Goal: Transaction & Acquisition: Purchase product/service

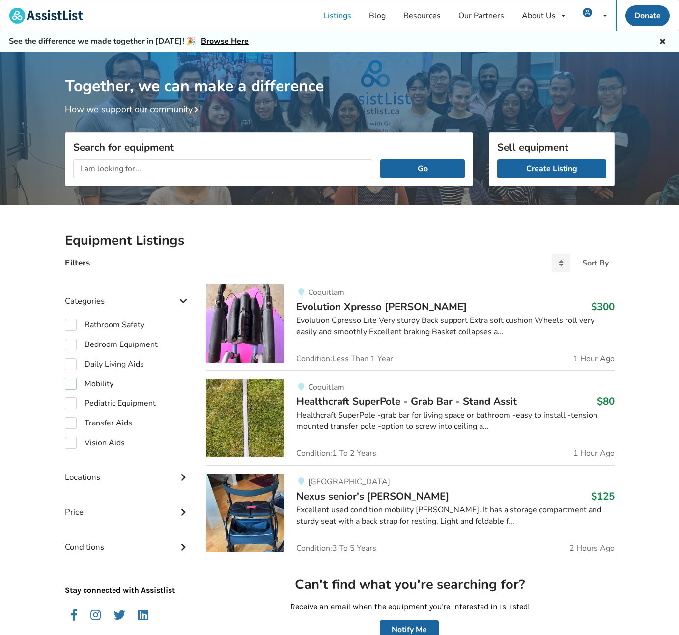
click at [97, 382] on label "Mobility" at bounding box center [89, 384] width 49 height 12
checkbox input "true"
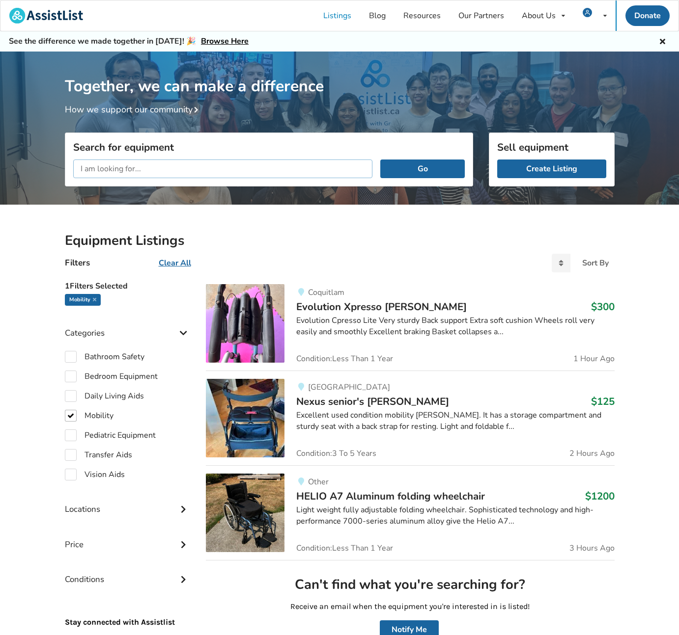
click at [141, 170] on input "text" at bounding box center [222, 169] width 299 height 19
type input "move wheelchair"
click at [422, 168] on button "Go" at bounding box center [422, 169] width 84 height 19
click at [431, 166] on button "Go" at bounding box center [422, 169] width 84 height 19
click at [68, 14] on img at bounding box center [46, 16] width 74 height 16
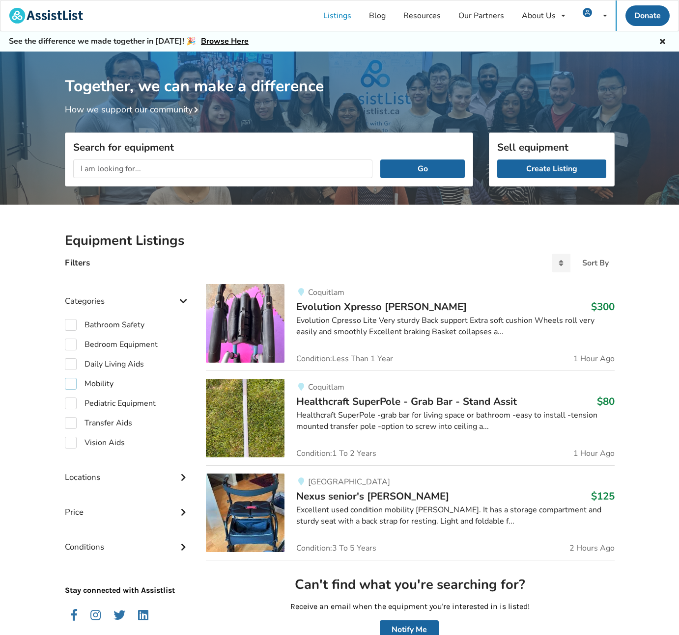
click at [76, 384] on label "Mobility" at bounding box center [89, 384] width 49 height 12
checkbox input "true"
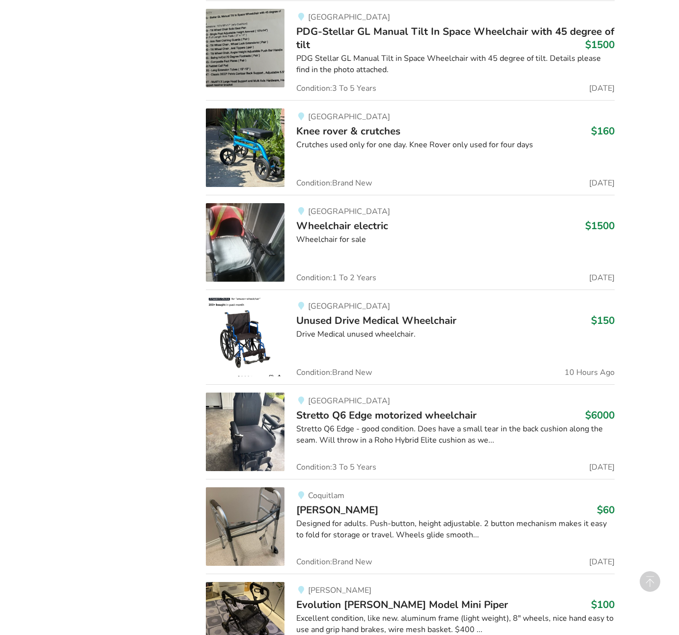
scroll to position [1723, 0]
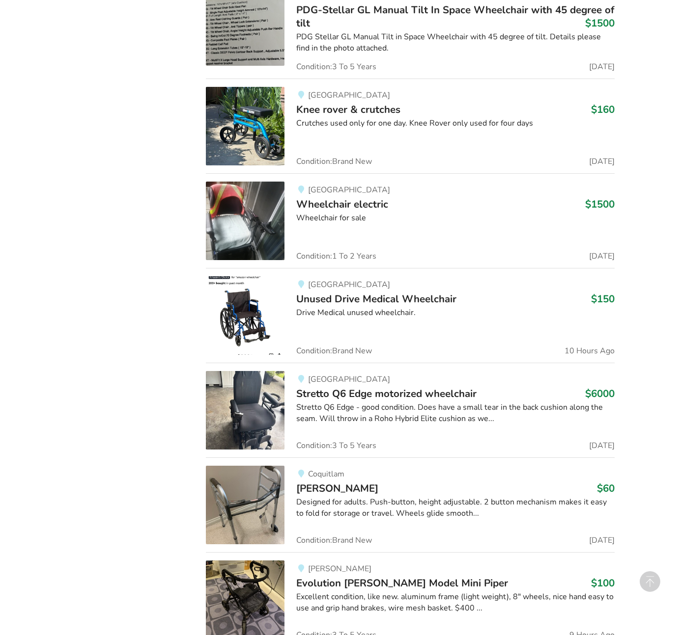
click at [245, 229] on img at bounding box center [245, 221] width 79 height 79
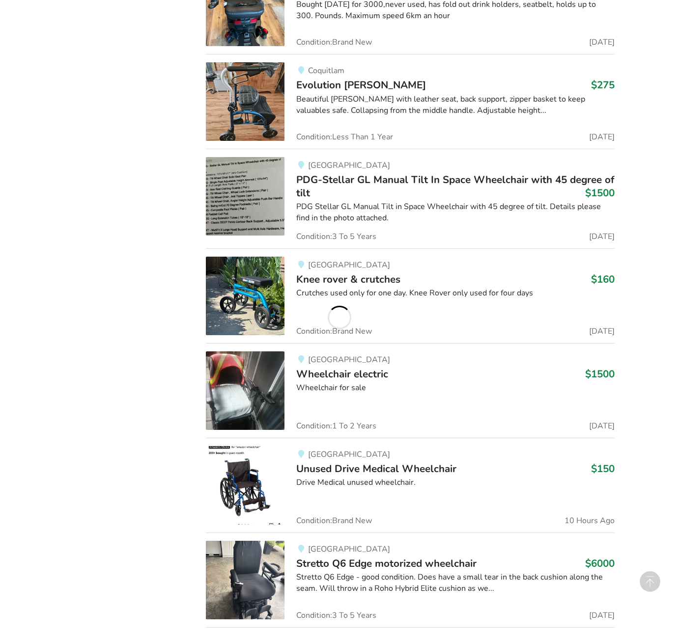
scroll to position [1701, 0]
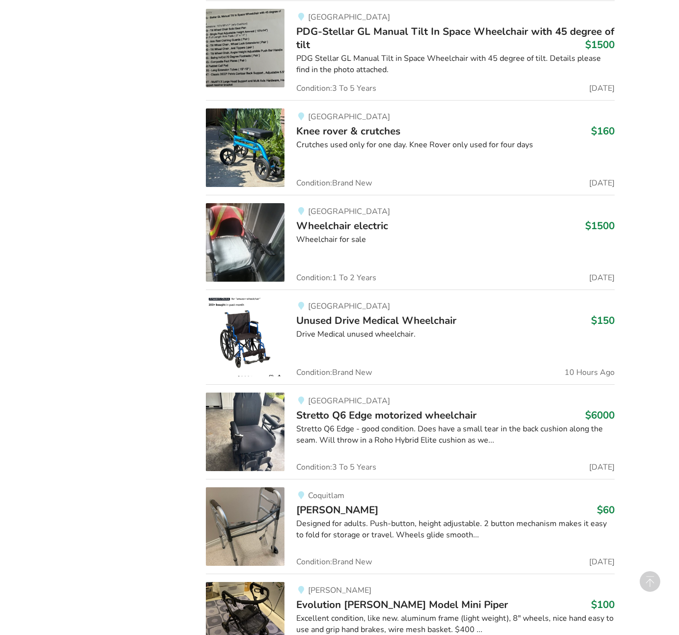
click at [398, 319] on span "Unused Drive Medical Wheelchair" at bounding box center [376, 321] width 160 height 14
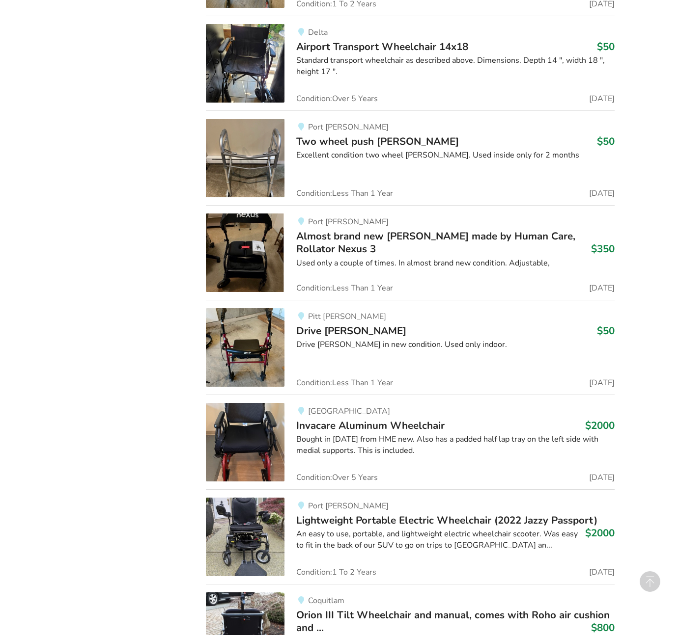
scroll to position [4251, 0]
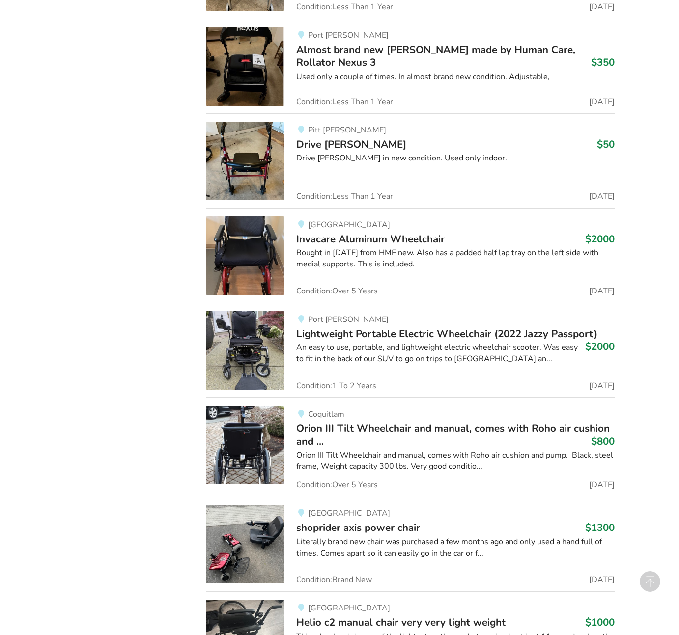
click at [338, 238] on span "Invacare Aluminum Wheelchair" at bounding box center [370, 239] width 148 height 14
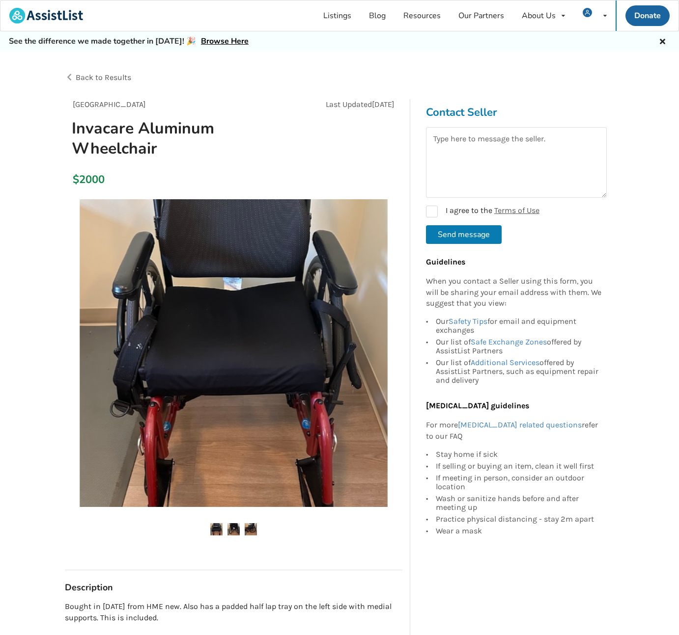
click at [229, 530] on img at bounding box center [233, 529] width 12 height 12
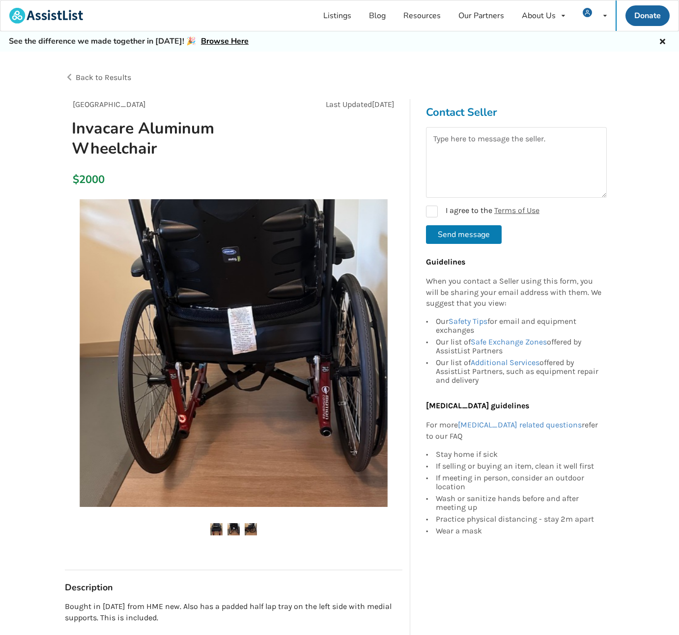
click at [250, 527] on img at bounding box center [250, 529] width 12 height 12
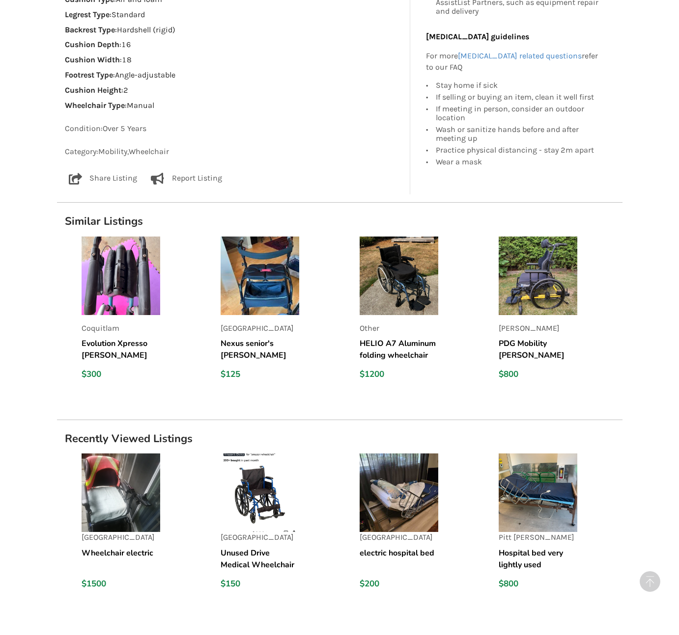
scroll to position [826, 0]
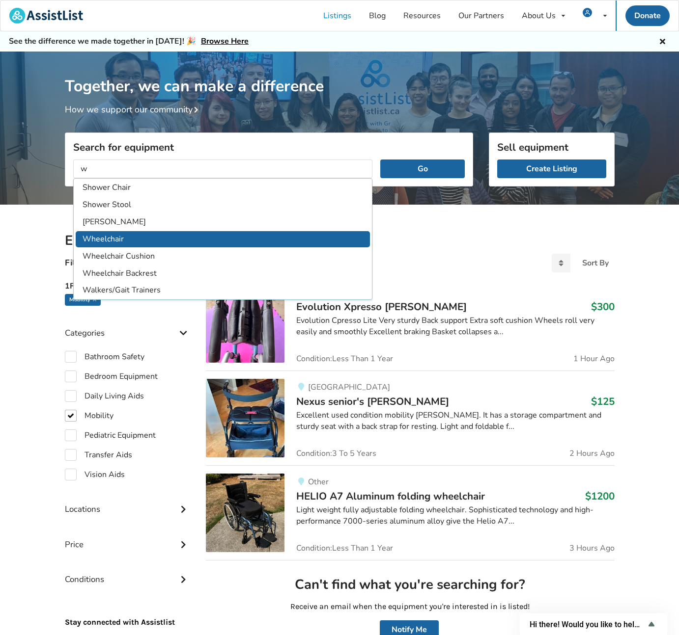
click at [142, 234] on li "Wheelchair" at bounding box center [223, 239] width 295 height 16
type input "Wheelchair"
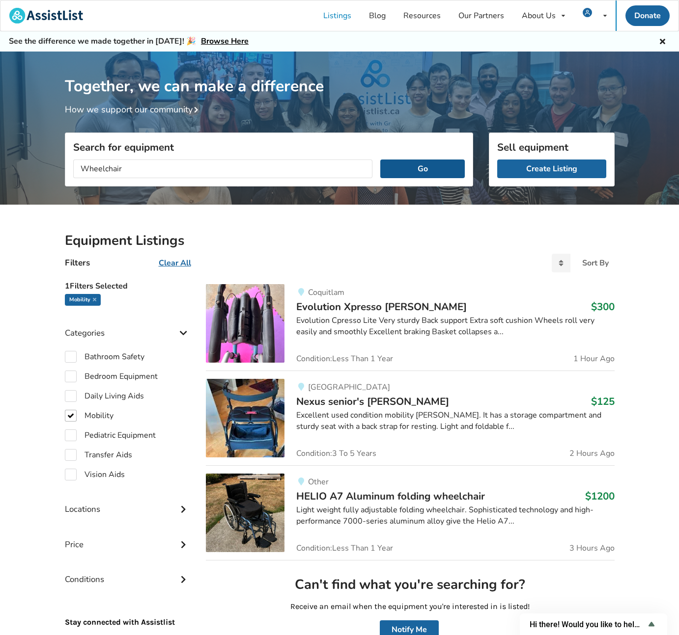
drag, startPoint x: 438, startPoint y: 170, endPoint x: 429, endPoint y: 174, distance: 10.1
click at [438, 170] on button "Go" at bounding box center [422, 169] width 84 height 19
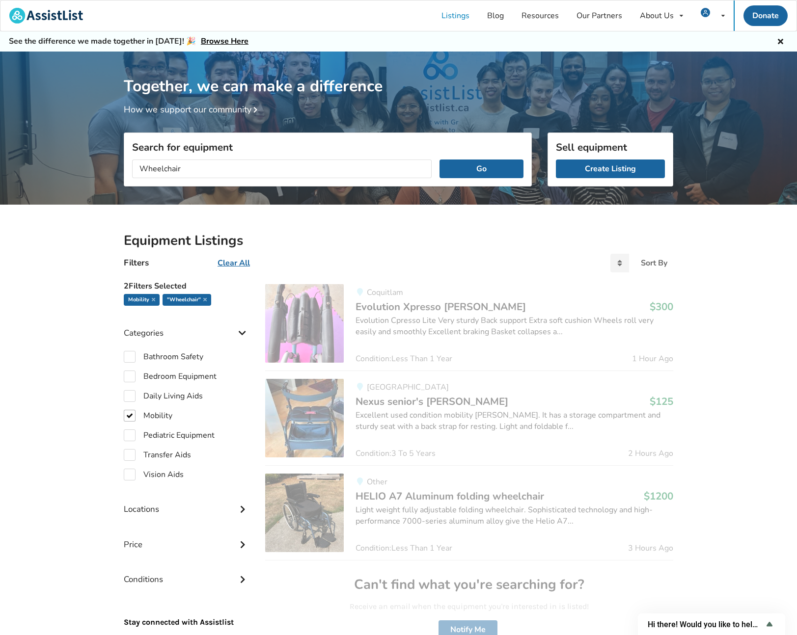
click at [384, 258] on div "Filters Clear All Sort By Most recent Price ascending Price descending" at bounding box center [398, 267] width 565 height 19
click at [152, 298] on icon at bounding box center [153, 299] width 3 height 5
checkbox input "false"
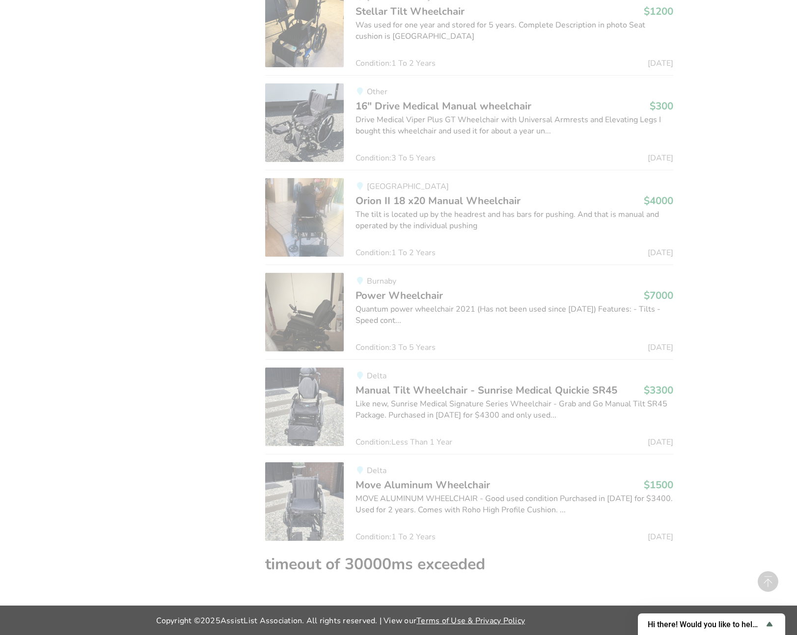
scroll to position [779, 0]
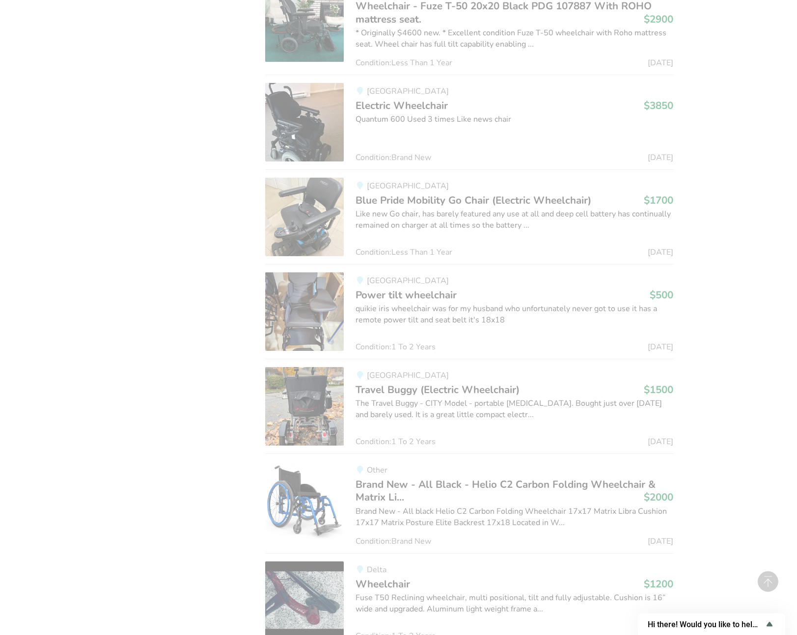
click at [537, 479] on span "Brand New - All Black - Helio C2 Carbon Folding Wheelchair & Matrix Li..." at bounding box center [505, 491] width 300 height 27
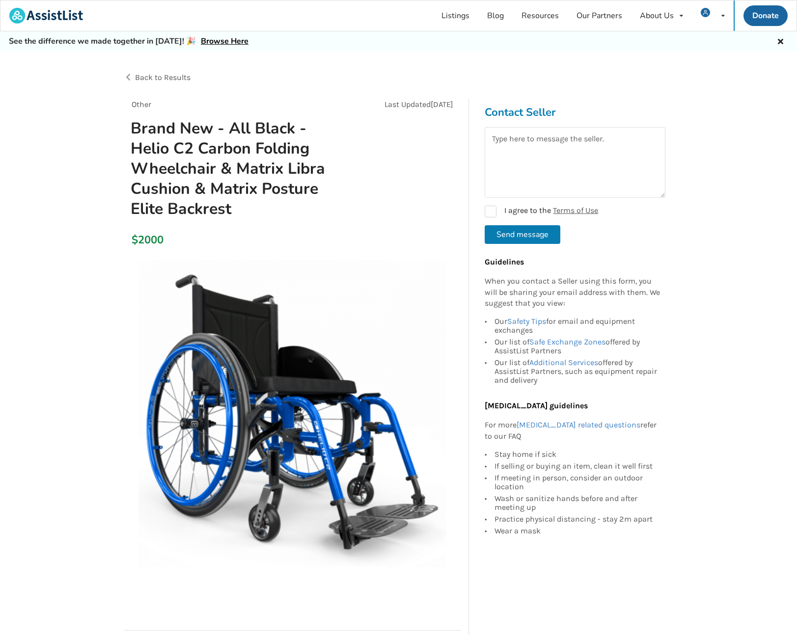
click at [277, 410] on img at bounding box center [292, 414] width 308 height 308
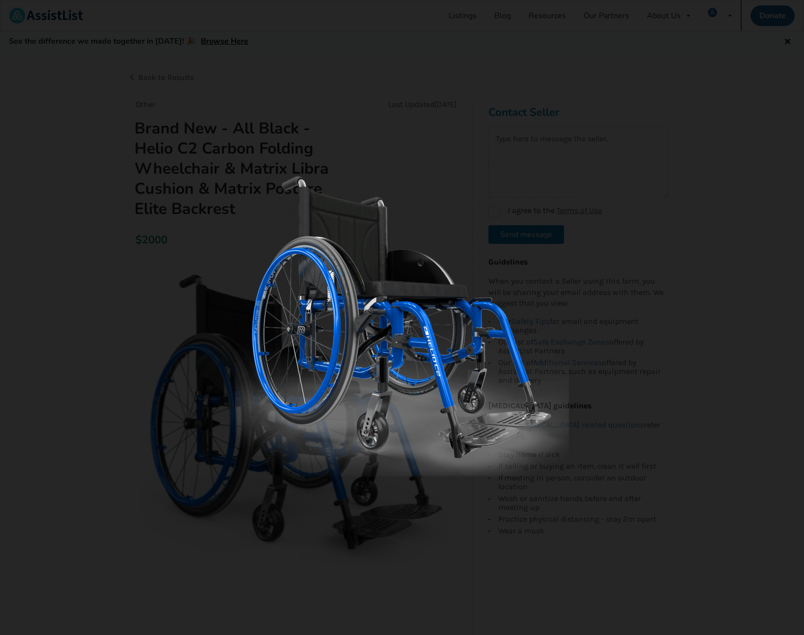
click at [277, 410] on img at bounding box center [402, 319] width 334 height 316
click at [180, 239] on div at bounding box center [402, 317] width 804 height 635
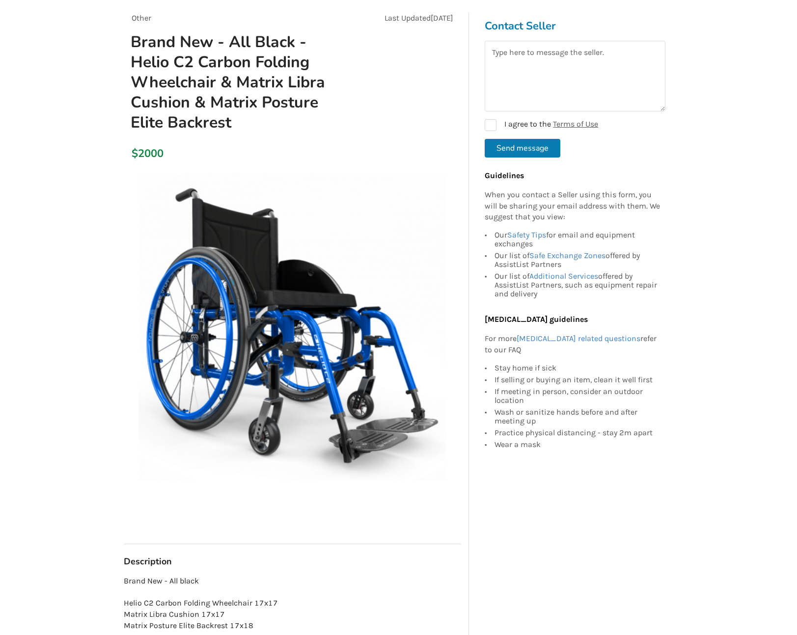
scroll to position [265, 0]
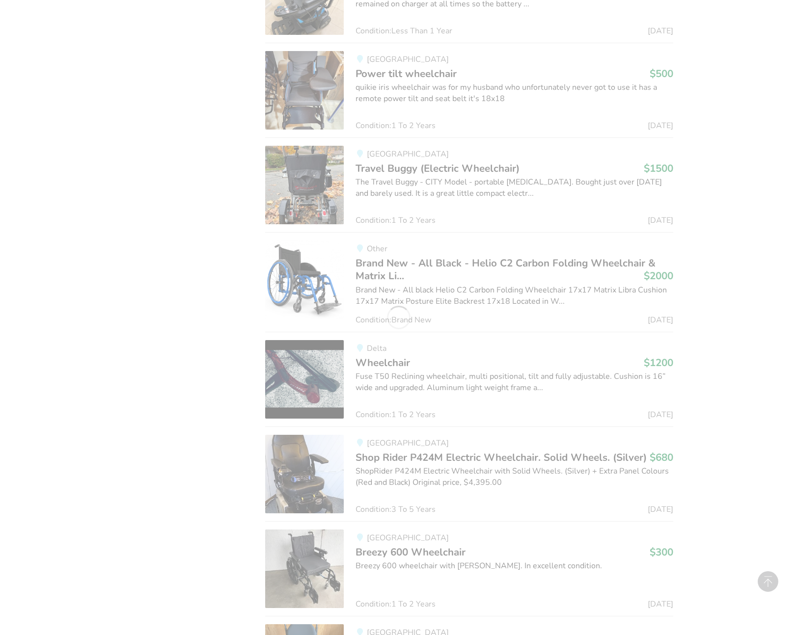
scroll to position [1087, 0]
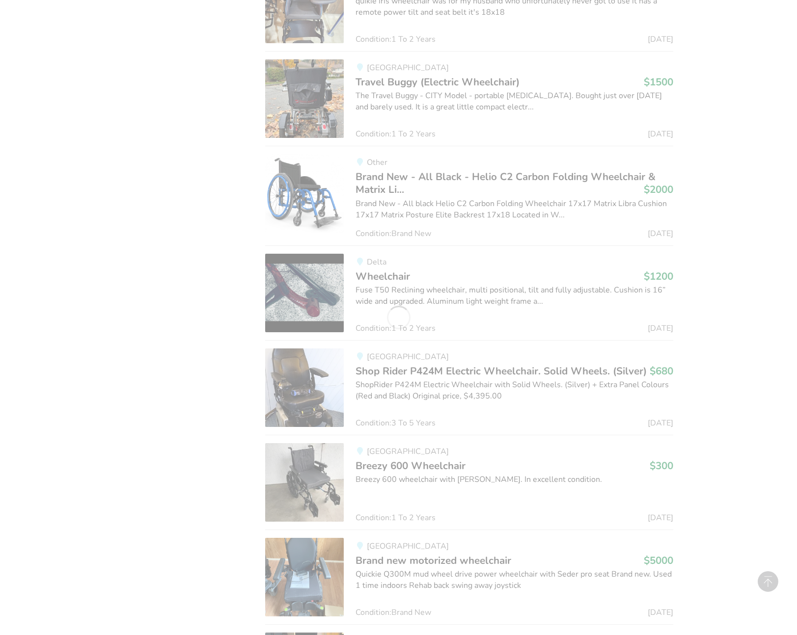
click at [125, 326] on div "1 Filters Selected "Wheelchair" Categories Bathroom Safety Bedroom Equipment Da…" at bounding box center [186, 207] width 141 height 2037
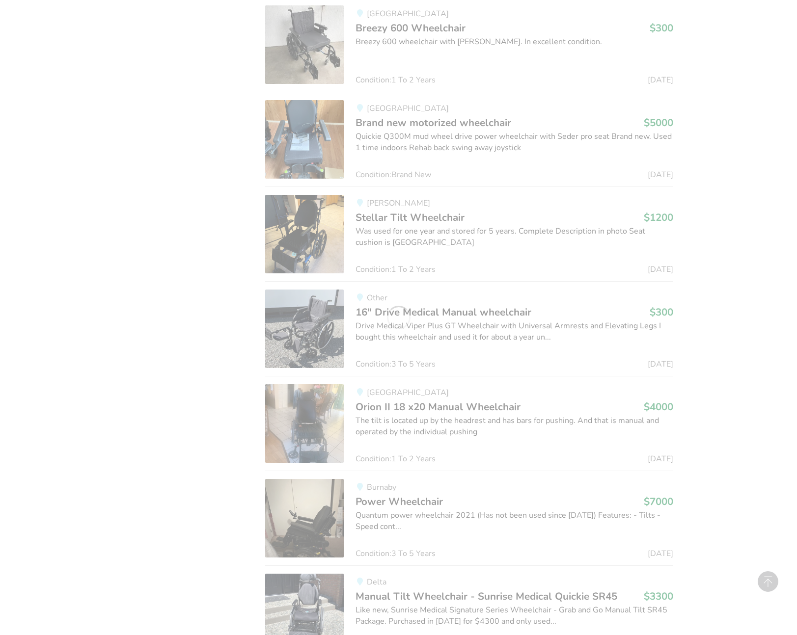
scroll to position [779, 0]
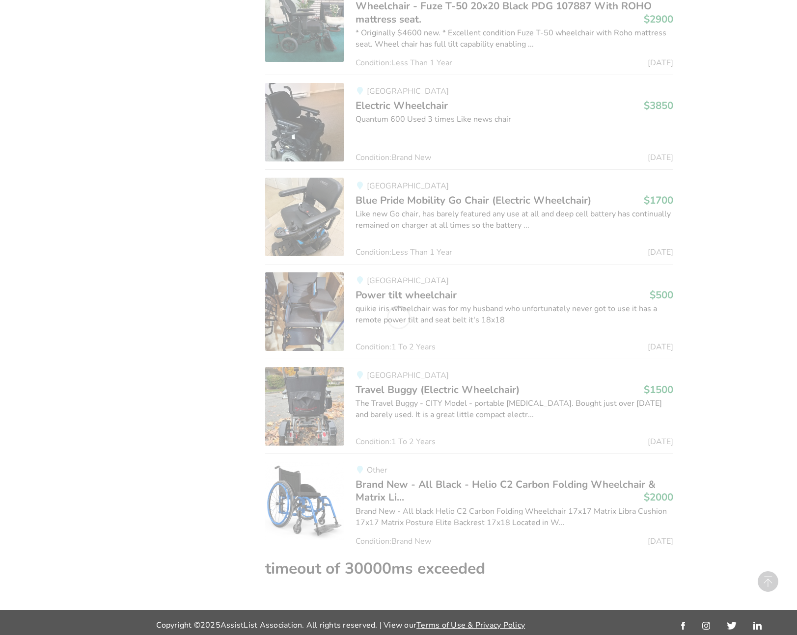
click at [678, 553] on div "Equipment Listings Filters Clear All Sort By Most recent Price ascending Price …" at bounding box center [398, 10] width 797 height 1169
click at [403, 389] on span "Travel Buggy (Electric Wheelchair)" at bounding box center [437, 390] width 164 height 14
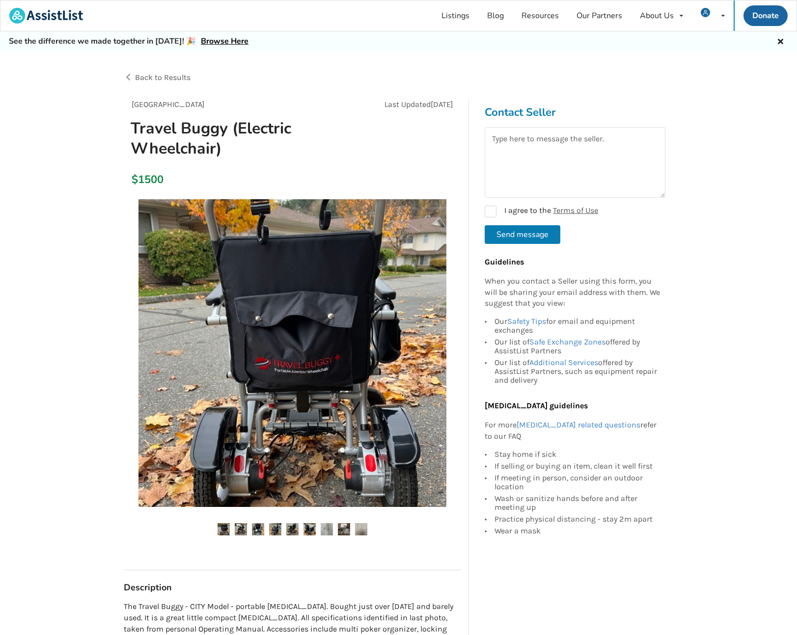
click at [236, 526] on img at bounding box center [241, 529] width 12 height 12
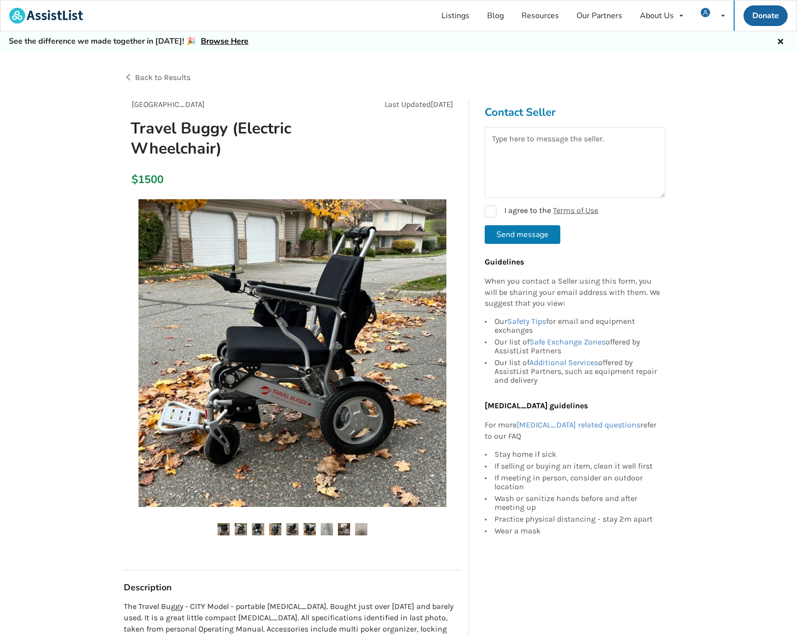
click at [256, 526] on img at bounding box center [258, 529] width 12 height 12
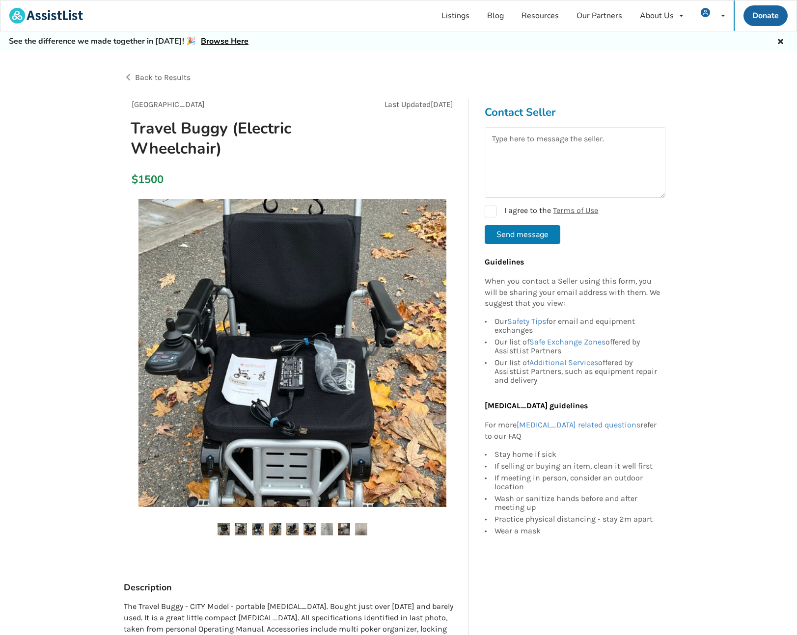
click at [268, 525] on ul at bounding box center [292, 529] width 337 height 13
click at [240, 528] on img at bounding box center [241, 529] width 12 height 12
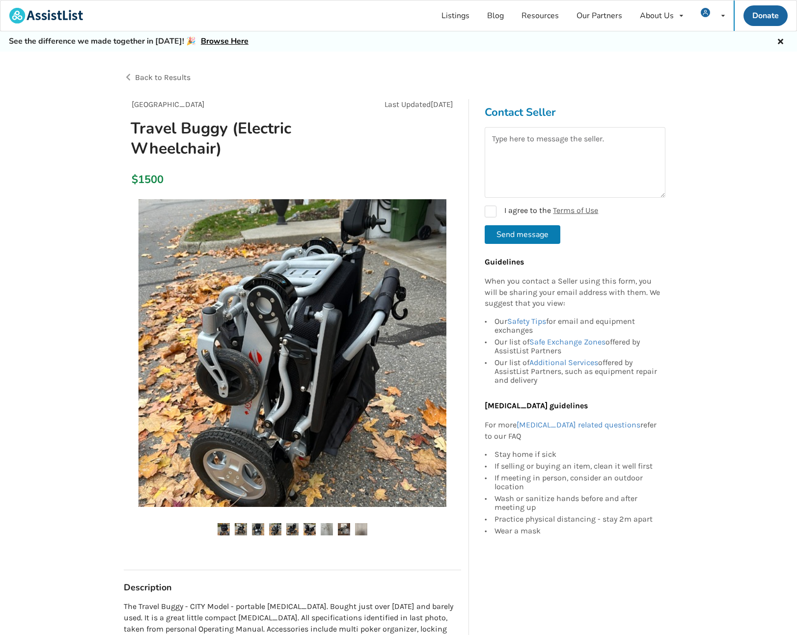
click at [260, 527] on img at bounding box center [258, 529] width 12 height 12
click at [295, 528] on img at bounding box center [292, 529] width 12 height 12
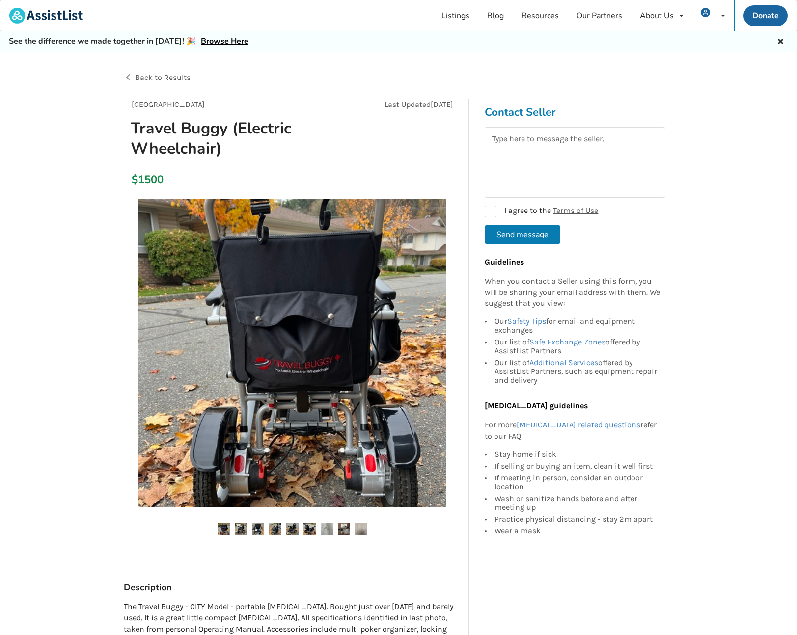
click at [280, 529] on img at bounding box center [275, 529] width 12 height 12
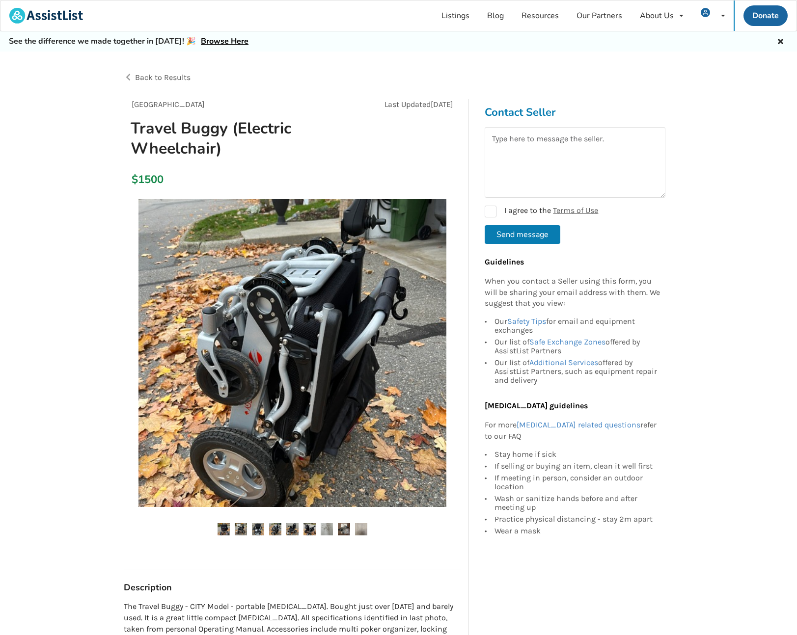
click at [296, 527] on img at bounding box center [292, 529] width 12 height 12
click at [316, 527] on ul at bounding box center [292, 529] width 337 height 13
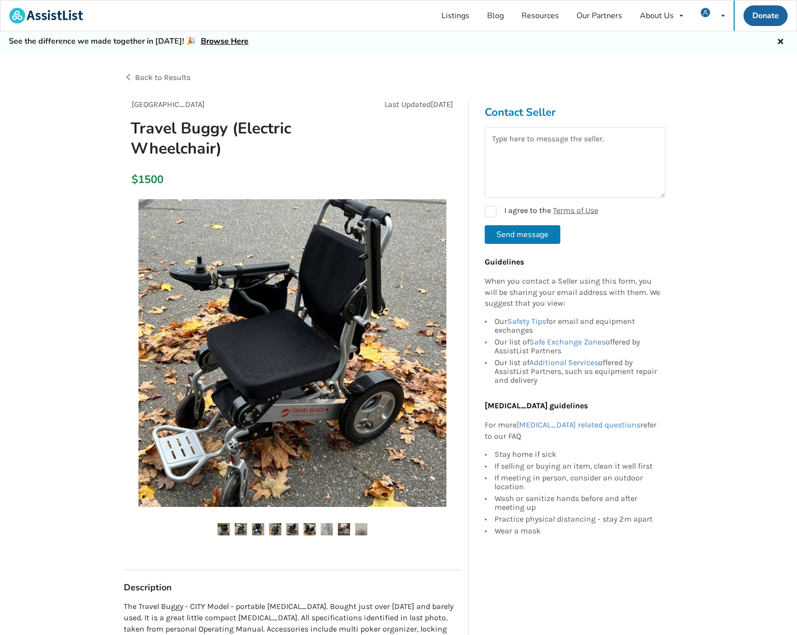
click at [306, 528] on img at bounding box center [309, 529] width 12 height 12
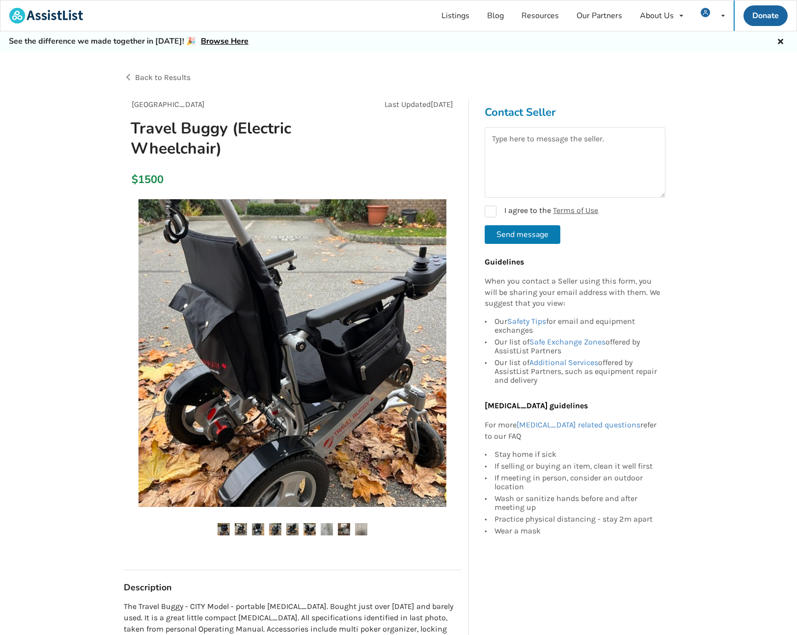
click at [324, 525] on img at bounding box center [327, 529] width 12 height 12
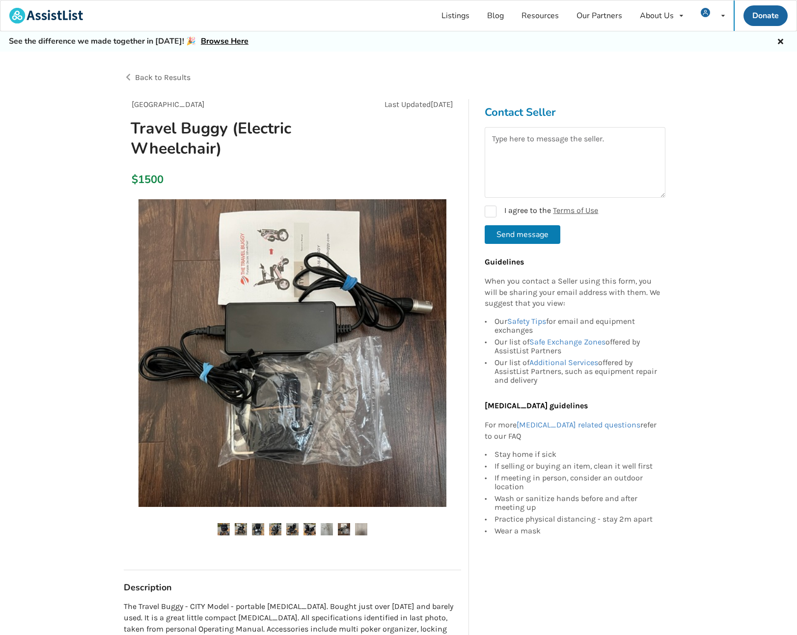
click at [345, 528] on img at bounding box center [344, 529] width 12 height 12
click at [292, 528] on img at bounding box center [292, 529] width 12 height 12
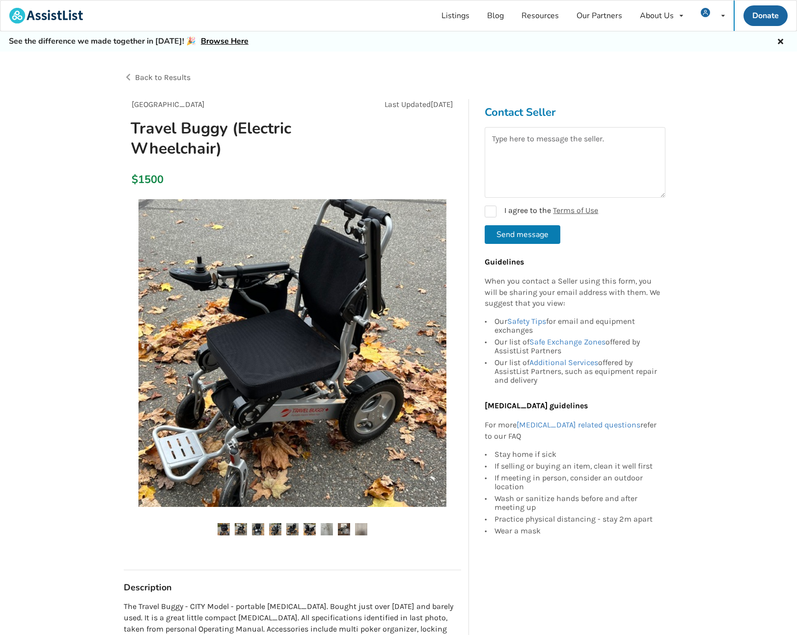
click at [315, 528] on img at bounding box center [309, 529] width 12 height 12
click at [240, 530] on img at bounding box center [241, 529] width 12 height 12
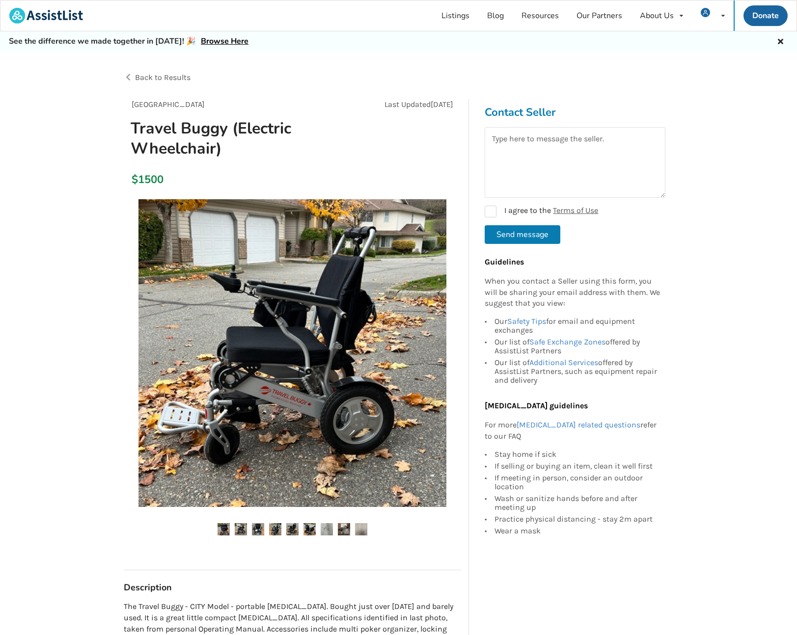
click at [345, 526] on img at bounding box center [344, 529] width 12 height 12
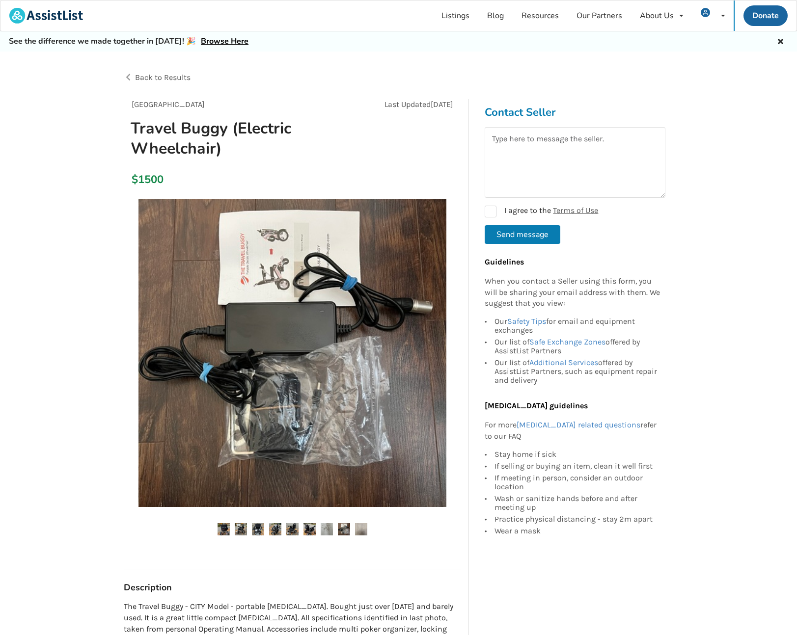
click at [368, 527] on ul at bounding box center [292, 529] width 337 height 13
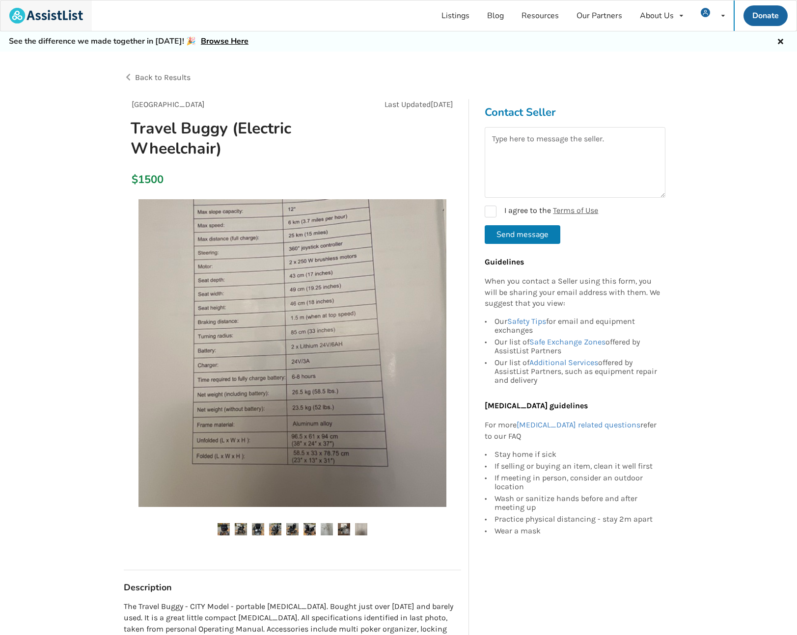
click at [58, 18] on img at bounding box center [46, 16] width 74 height 16
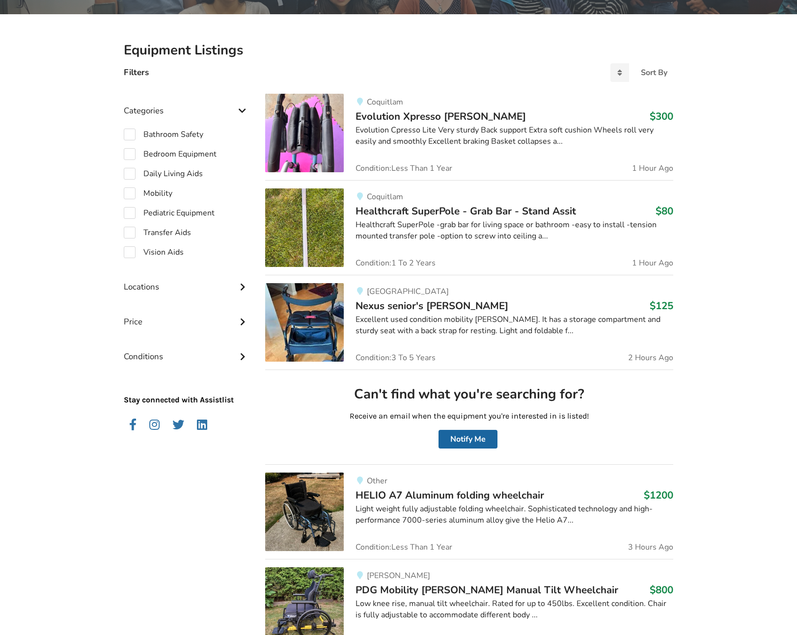
scroll to position [192, 0]
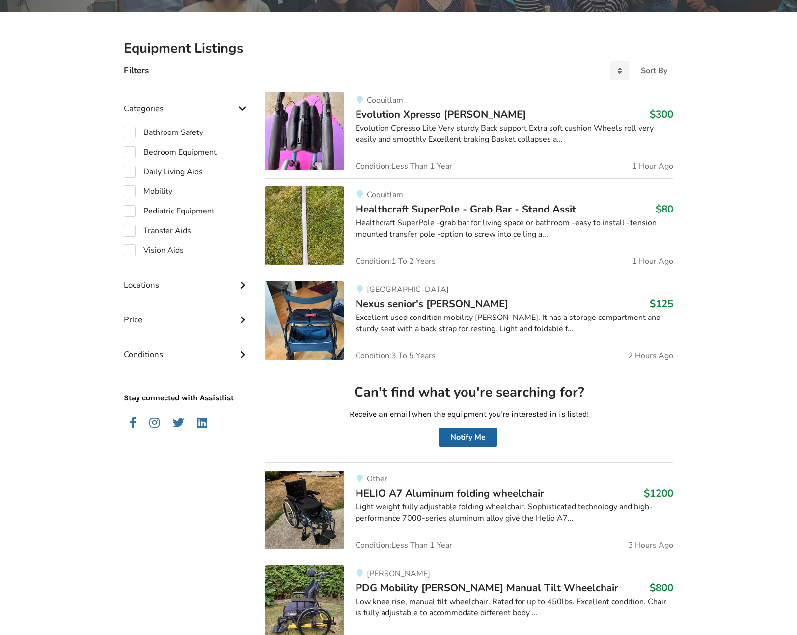
click at [455, 495] on span "HELIO A7 Aluminum folding wheelchair" at bounding box center [449, 494] width 189 height 14
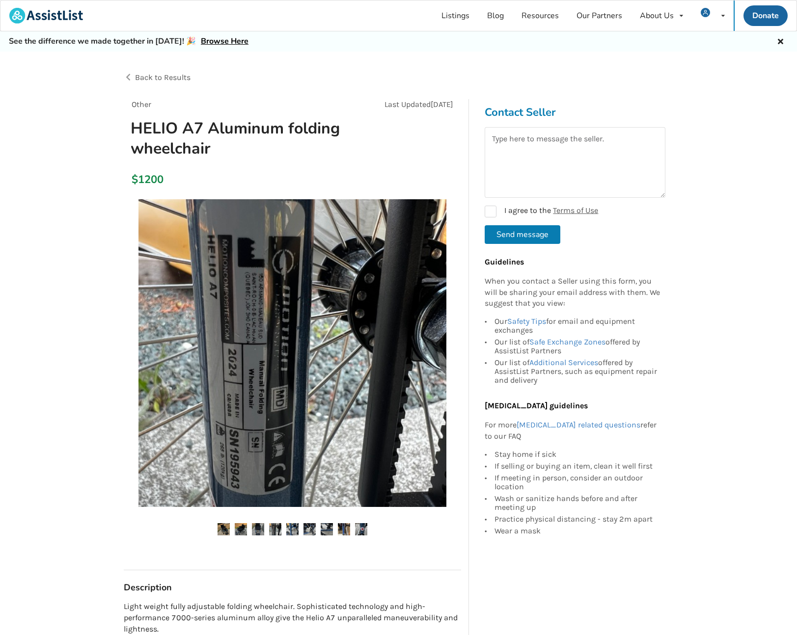
click at [254, 527] on img at bounding box center [258, 529] width 12 height 12
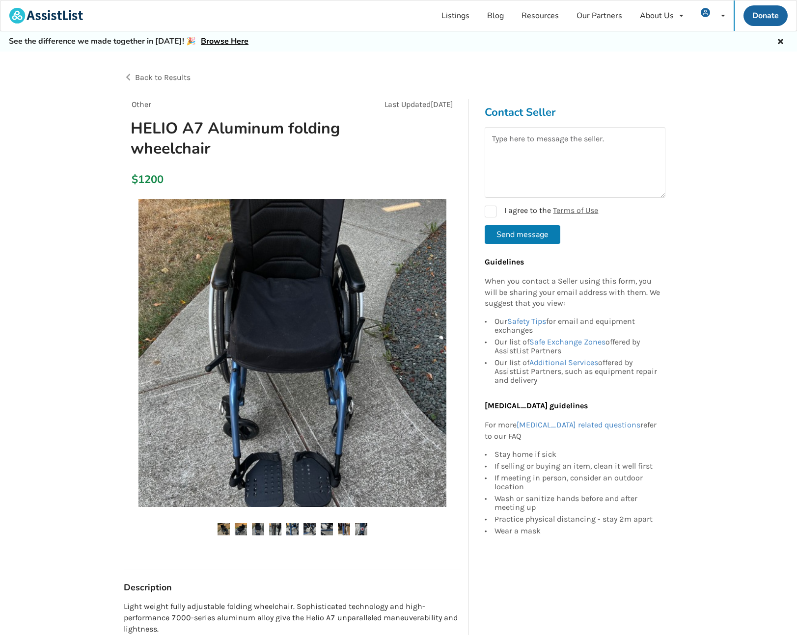
click at [286, 525] on ul at bounding box center [292, 529] width 337 height 13
click at [297, 524] on img at bounding box center [292, 529] width 12 height 12
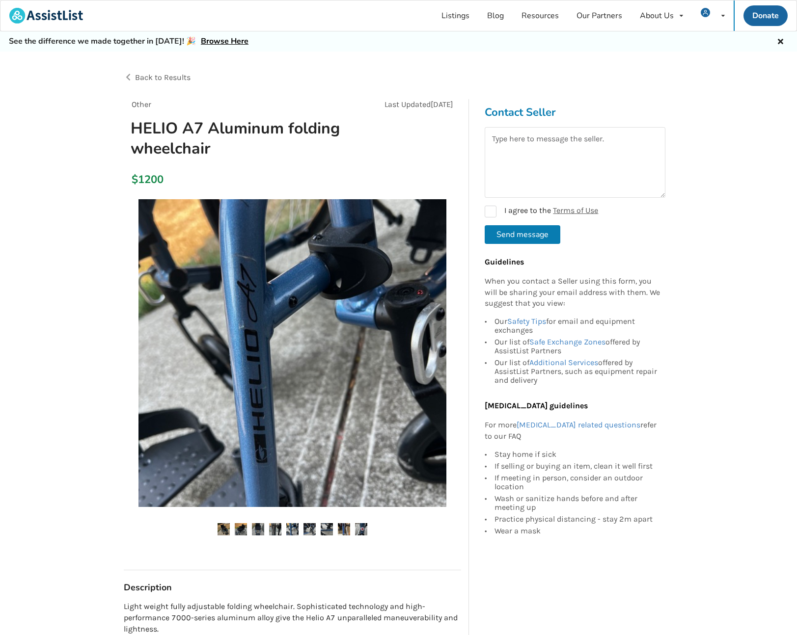
click at [310, 526] on img at bounding box center [309, 529] width 12 height 12
click at [333, 528] on ul at bounding box center [292, 529] width 337 height 13
click at [342, 525] on img at bounding box center [344, 529] width 12 height 12
